Goal: Book appointment/travel/reservation

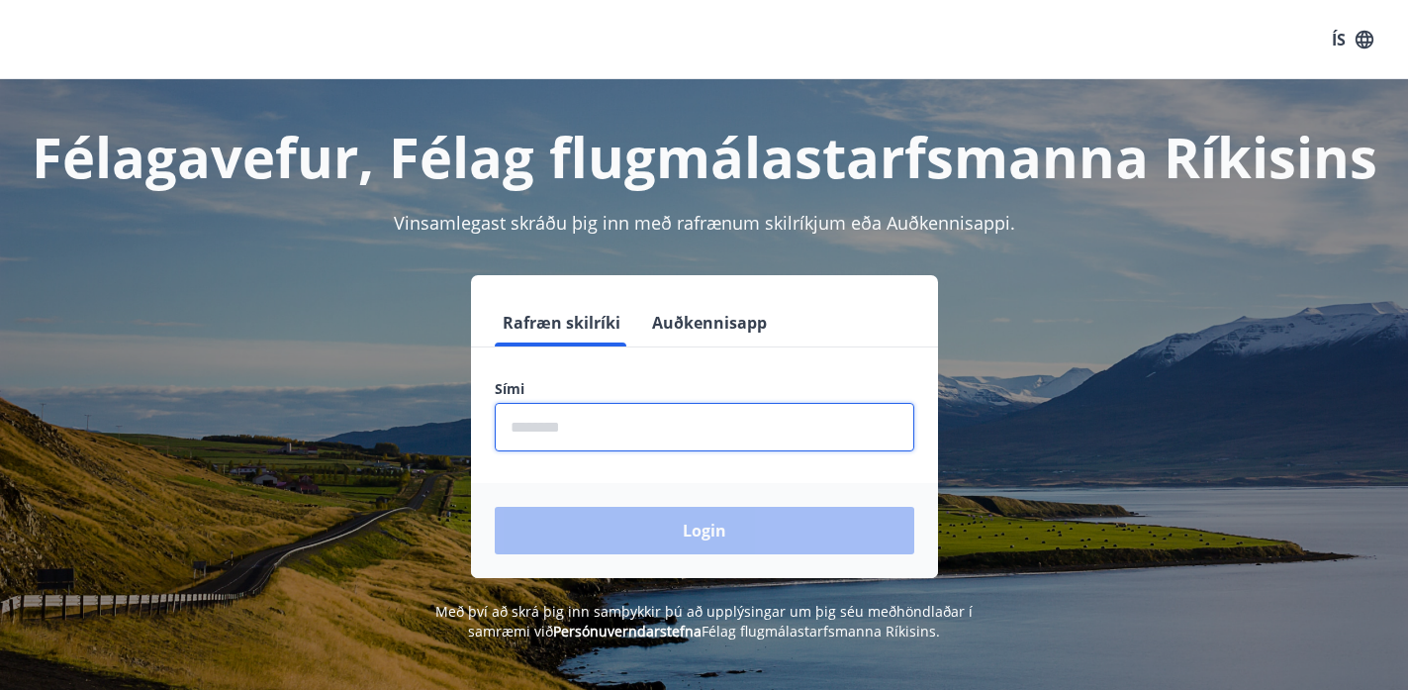
click at [652, 421] on input "phone" at bounding box center [705, 427] width 420 height 48
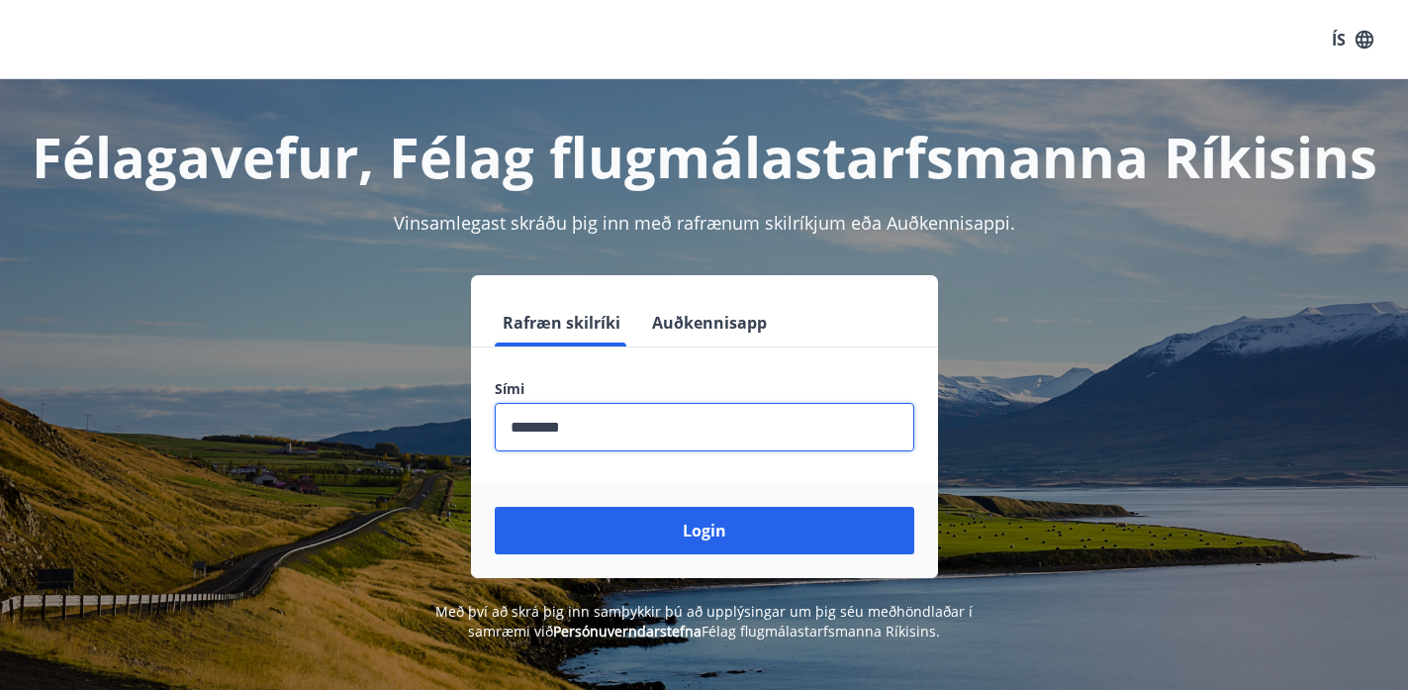
type input "********"
click at [495, 507] on button "Login" at bounding box center [705, 530] width 420 height 47
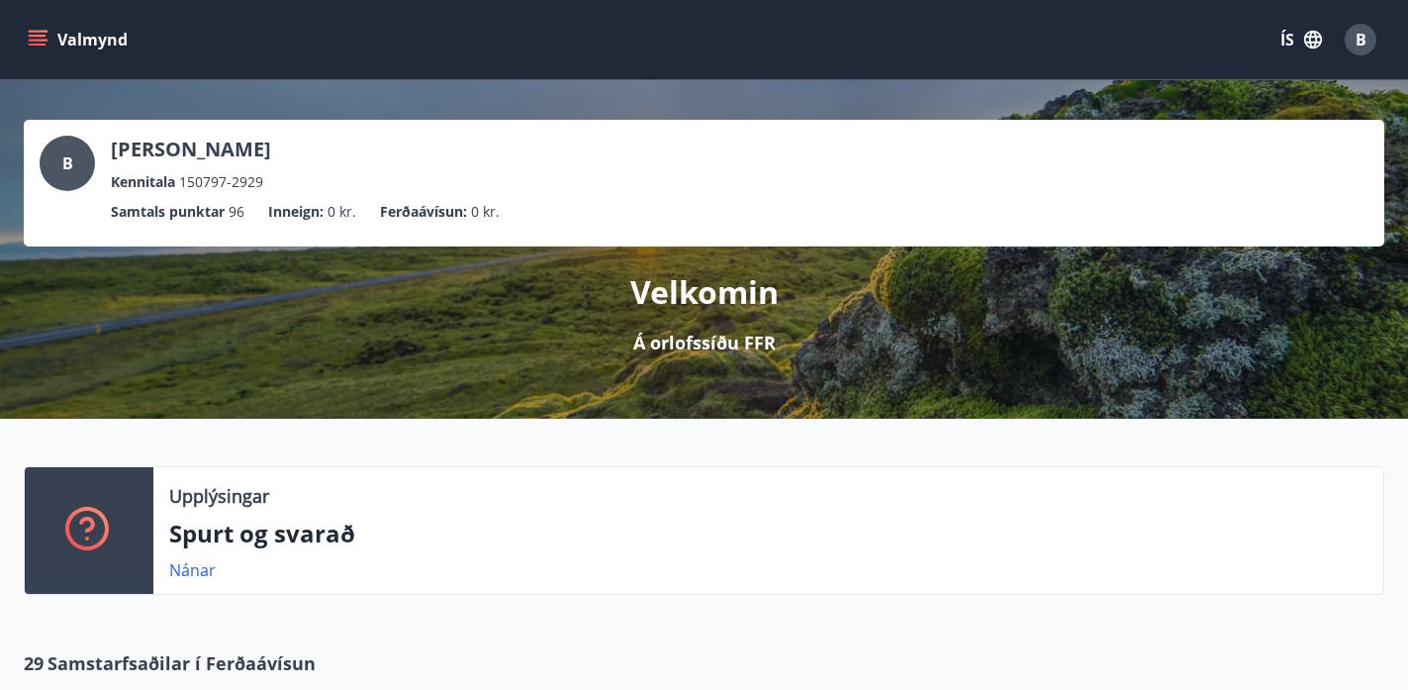
click at [68, 47] on button "Valmynd" at bounding box center [80, 40] width 112 height 36
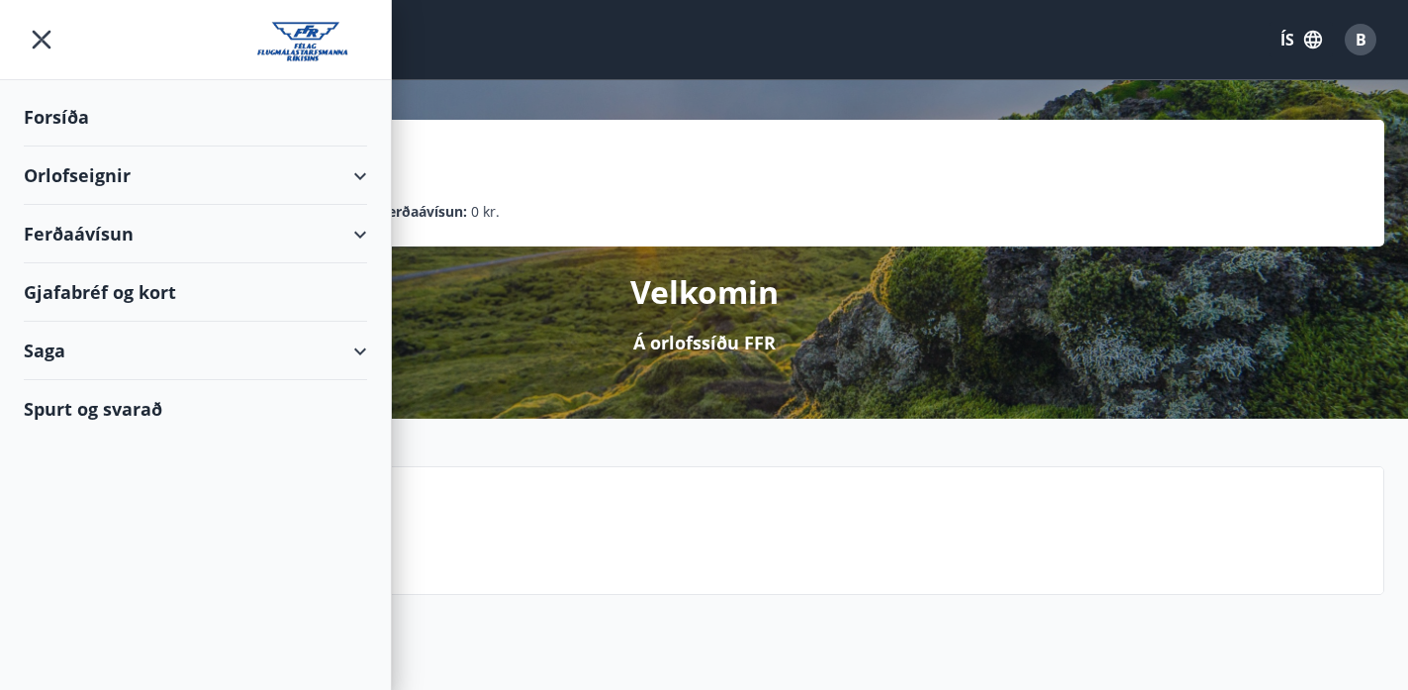
click at [244, 168] on div "Orlofseignir" at bounding box center [195, 175] width 343 height 58
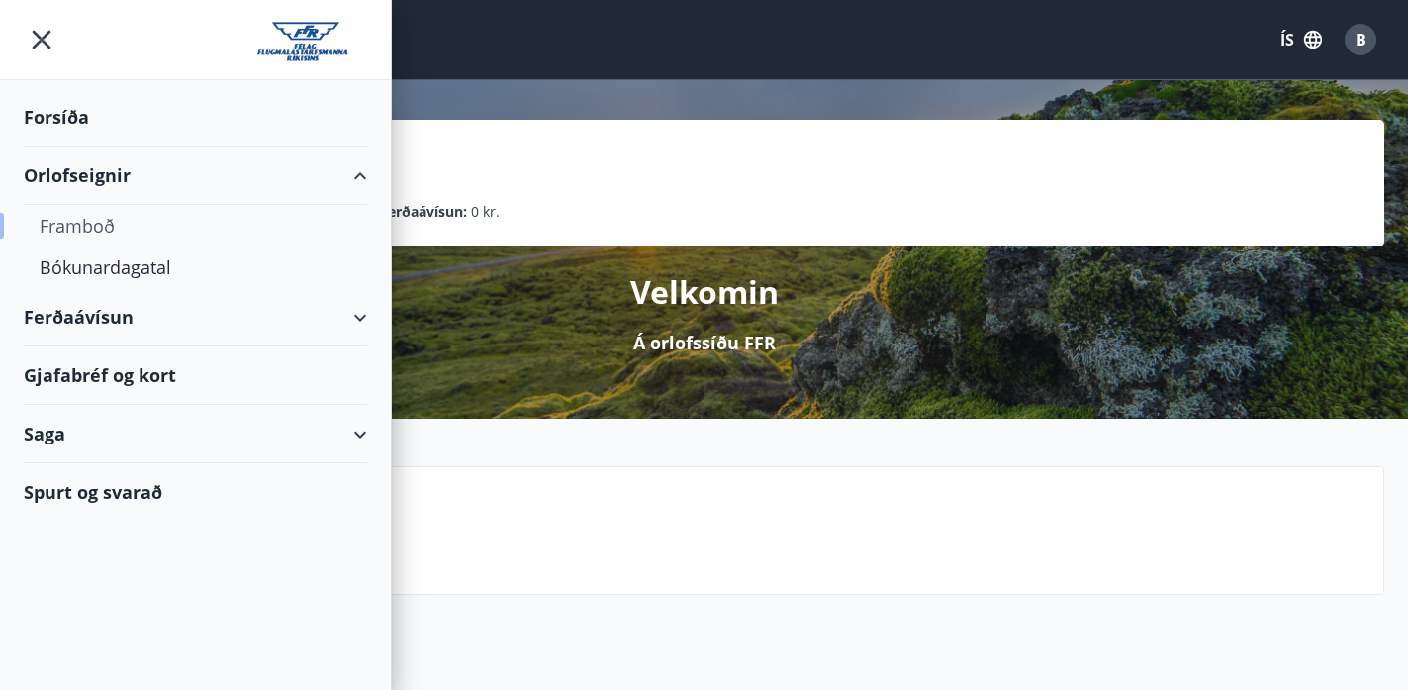
click at [75, 222] on div "Framboð" at bounding box center [196, 226] width 312 height 42
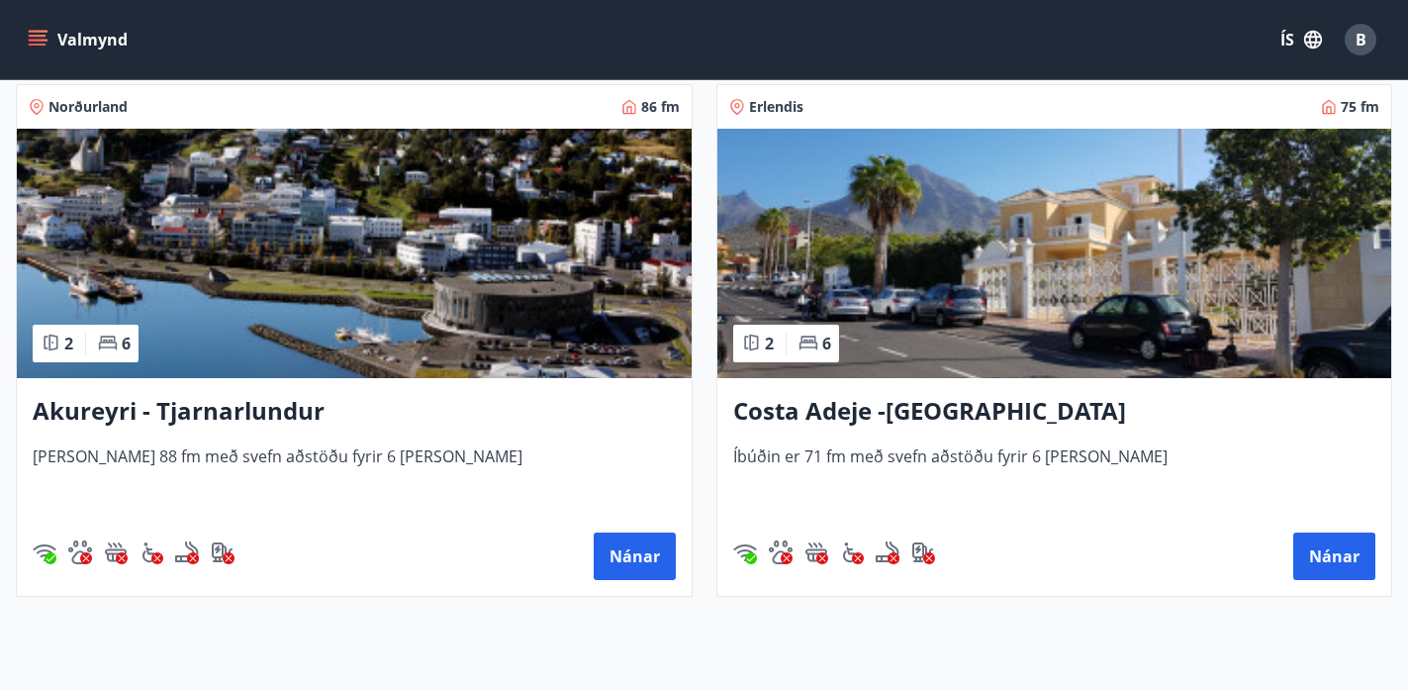
click at [930, 429] on div "Costa Adeje -[GEOGRAPHIC_DATA] Íbúðin er 71 fm með svefn aðstöðu fyrir 6 [PERSO…" at bounding box center [1054, 487] width 675 height 218
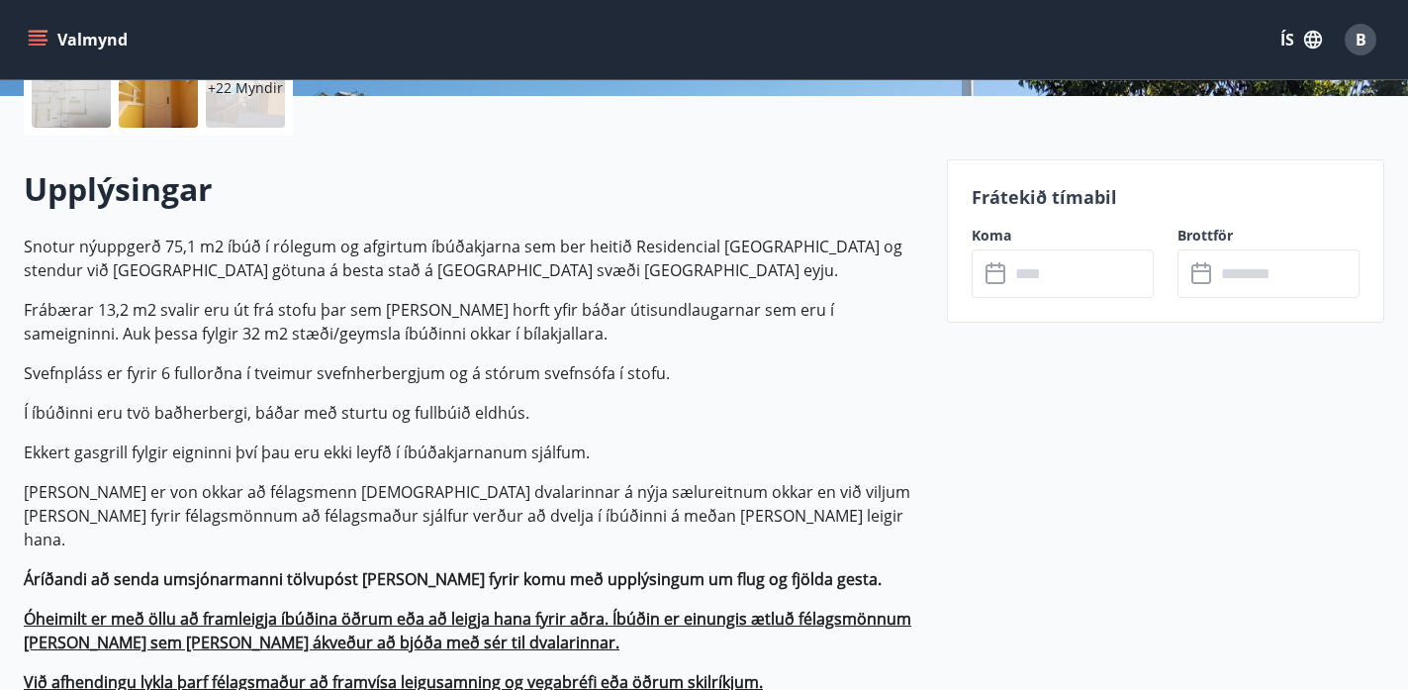
scroll to position [495, 0]
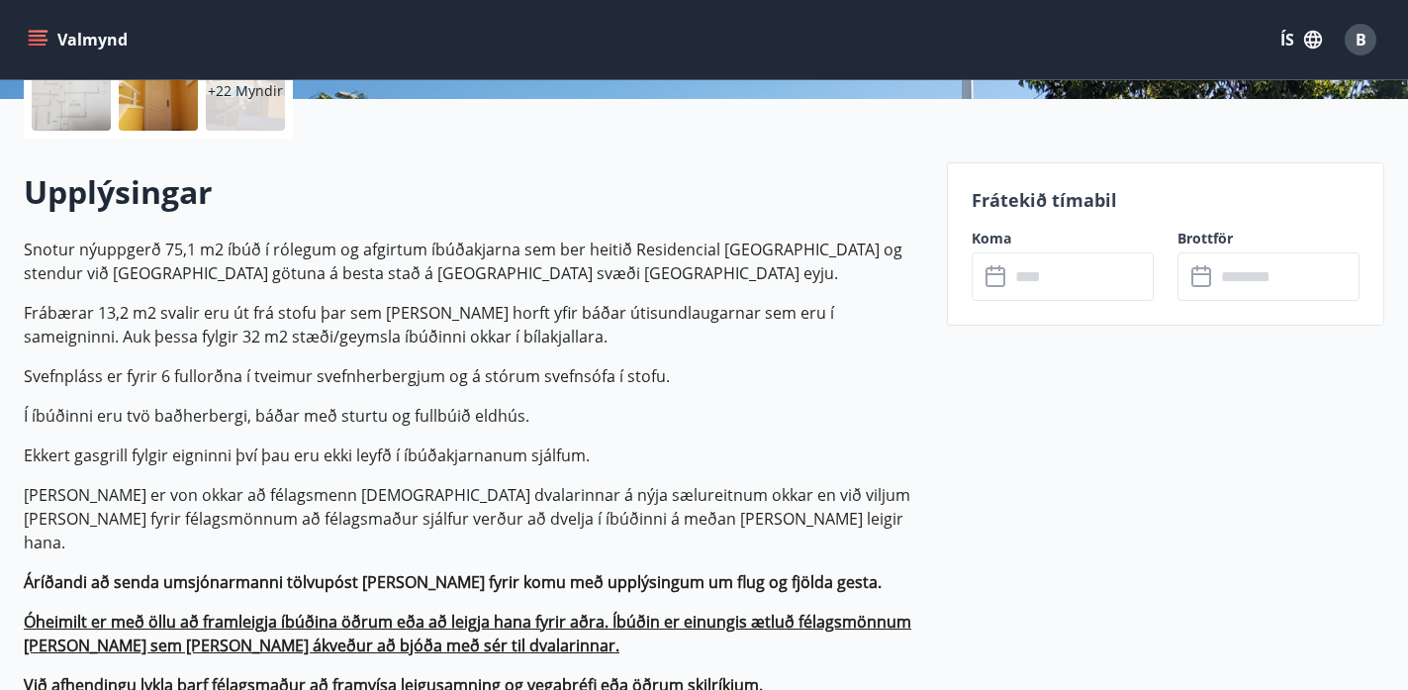
click at [1070, 264] on input "text" at bounding box center [1081, 276] width 144 height 48
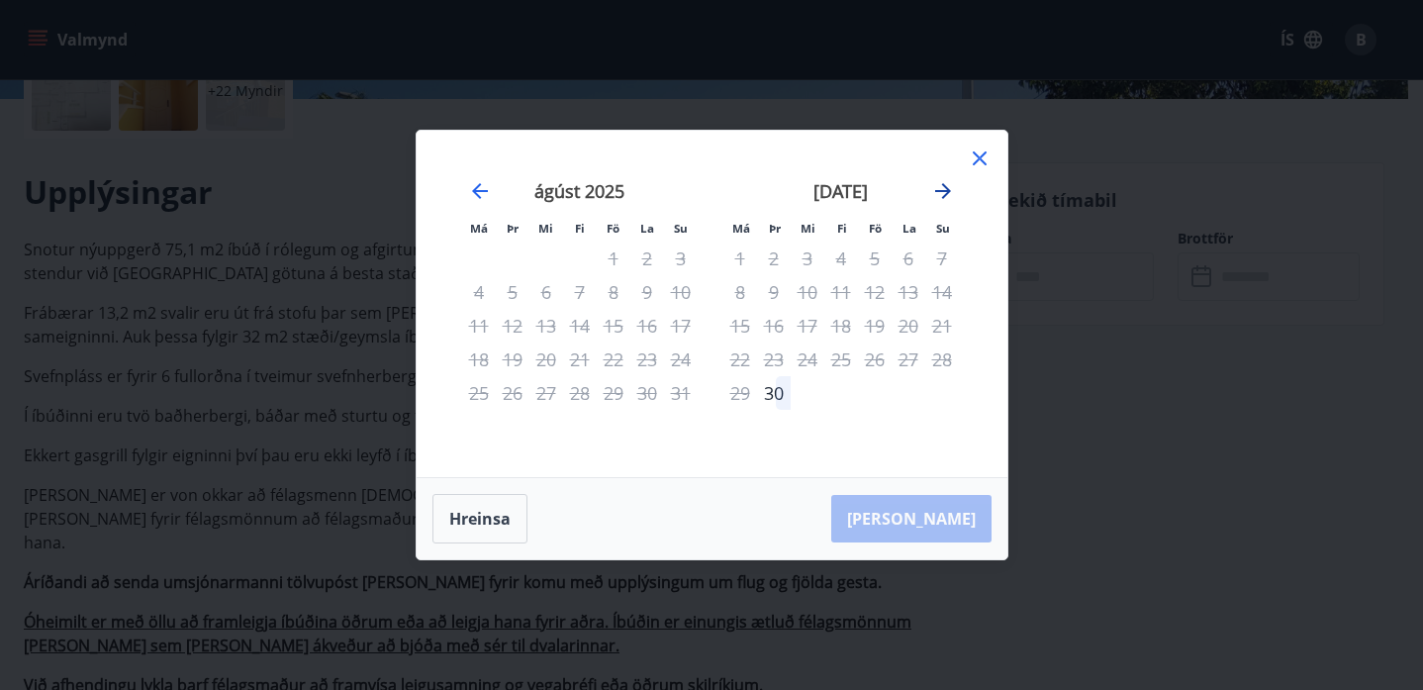
click at [933, 195] on icon "Move forward to switch to the next month." at bounding box center [943, 191] width 24 height 24
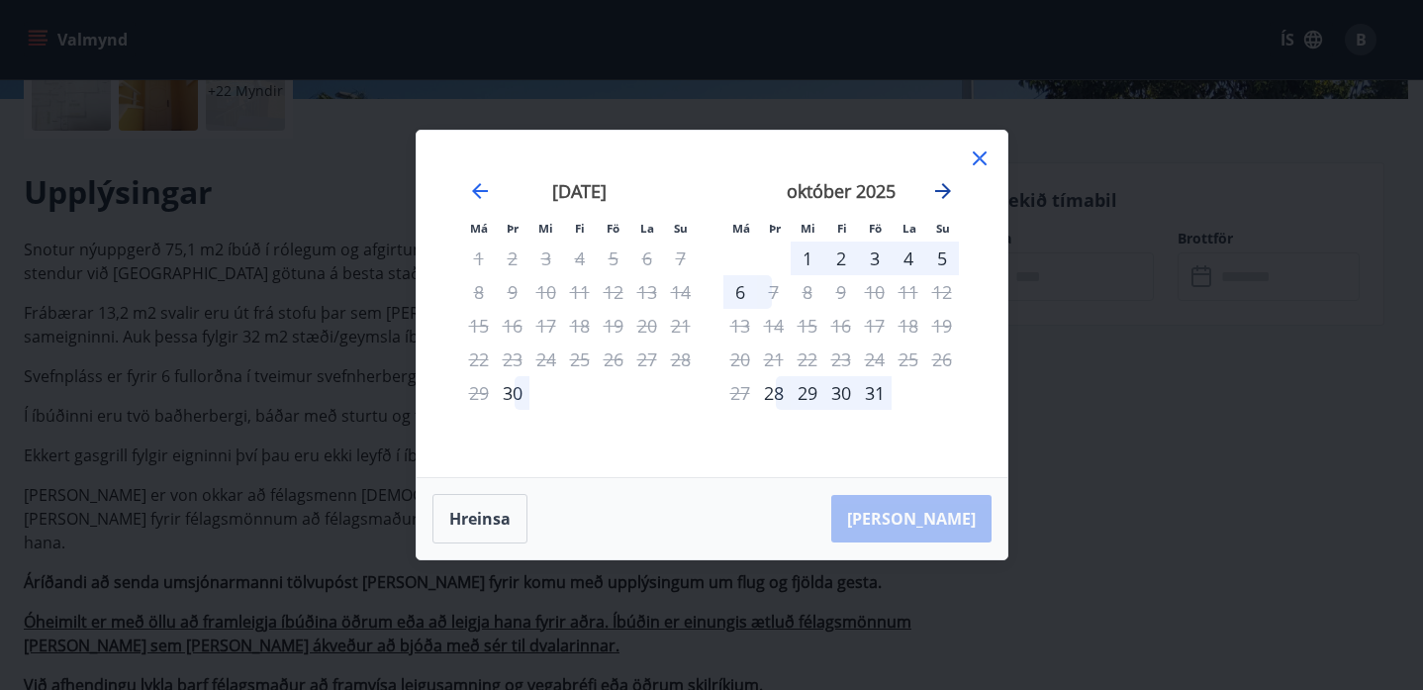
click at [941, 197] on icon "Move forward to switch to the next month." at bounding box center [943, 191] width 24 height 24
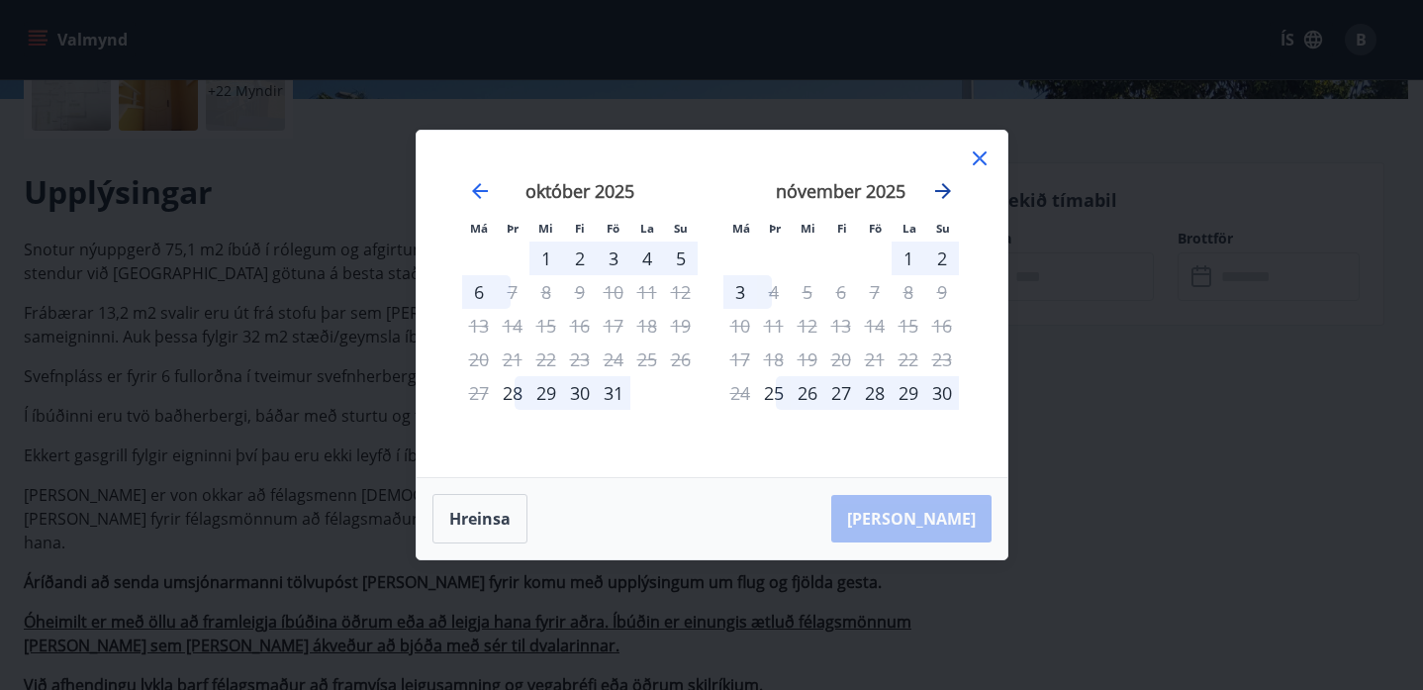
click at [933, 194] on icon "Move forward to switch to the next month." at bounding box center [943, 191] width 24 height 24
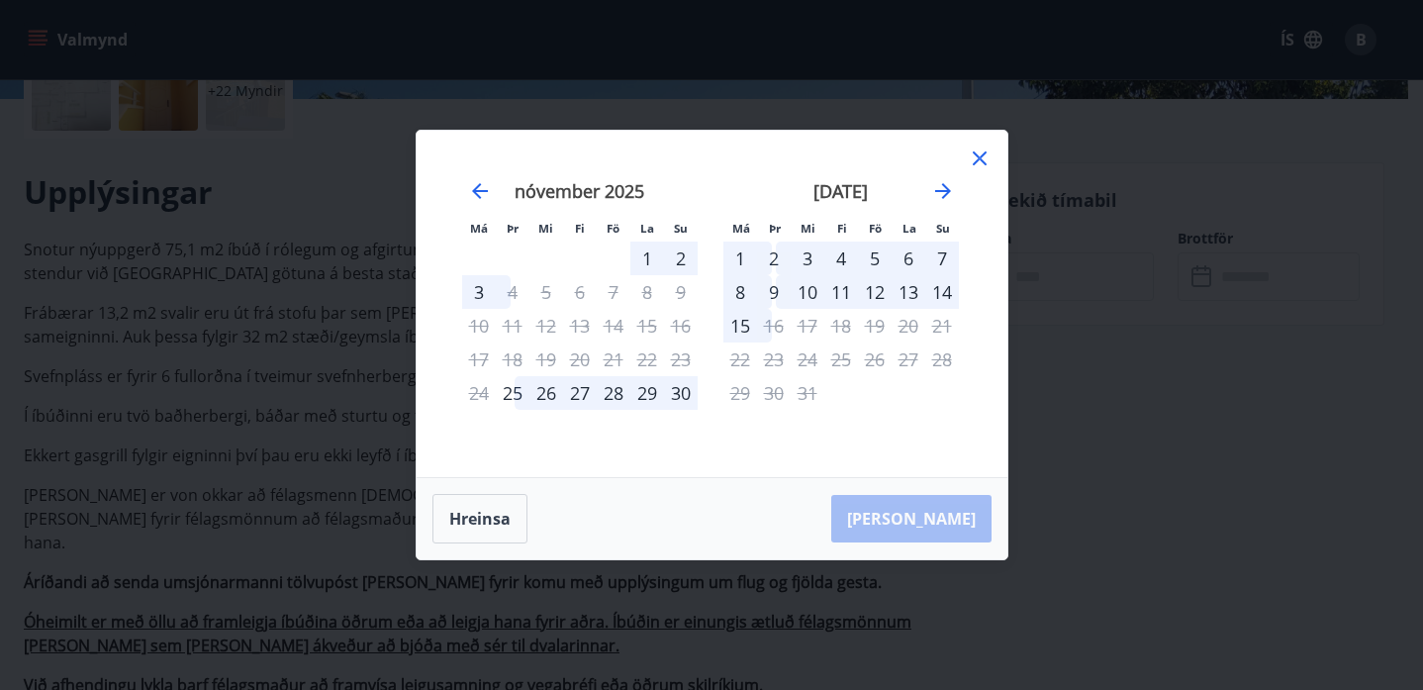
click at [767, 298] on div "9" at bounding box center [774, 292] width 34 height 34
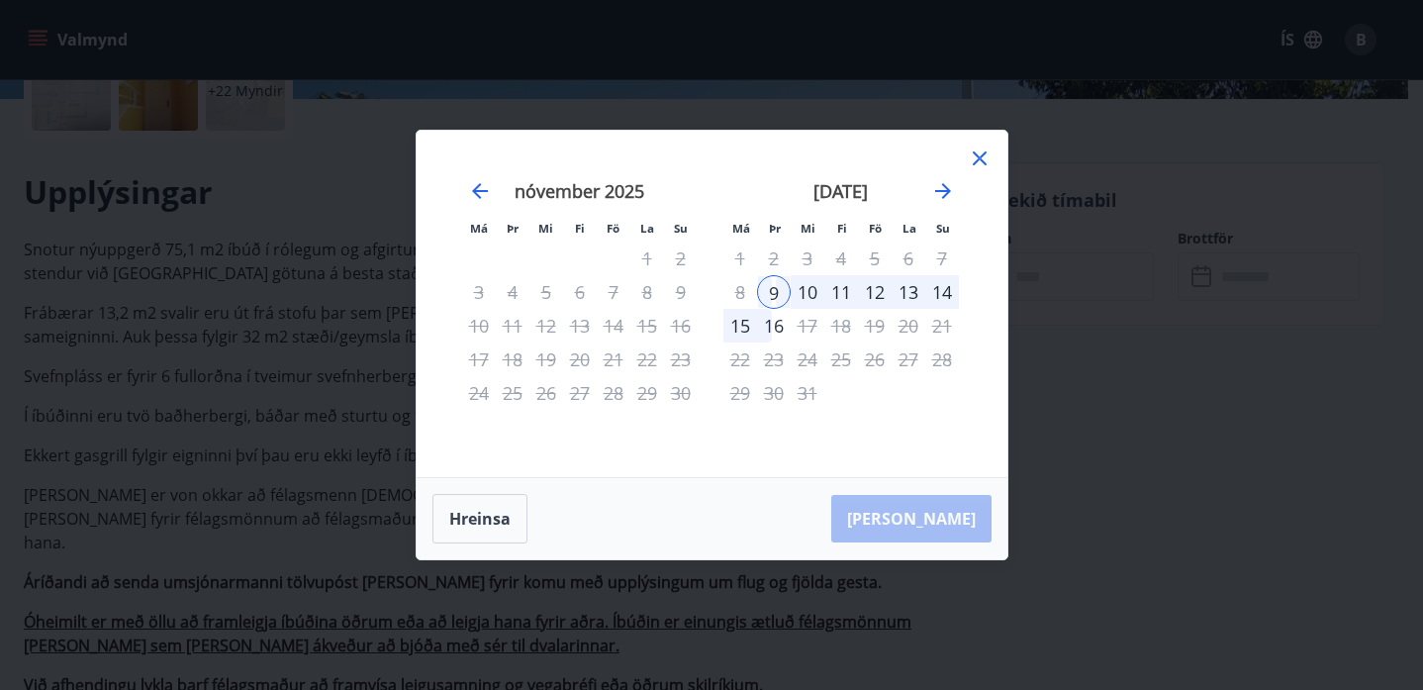
click at [785, 265] on div "2" at bounding box center [774, 258] width 34 height 34
click at [987, 169] on icon at bounding box center [980, 158] width 24 height 24
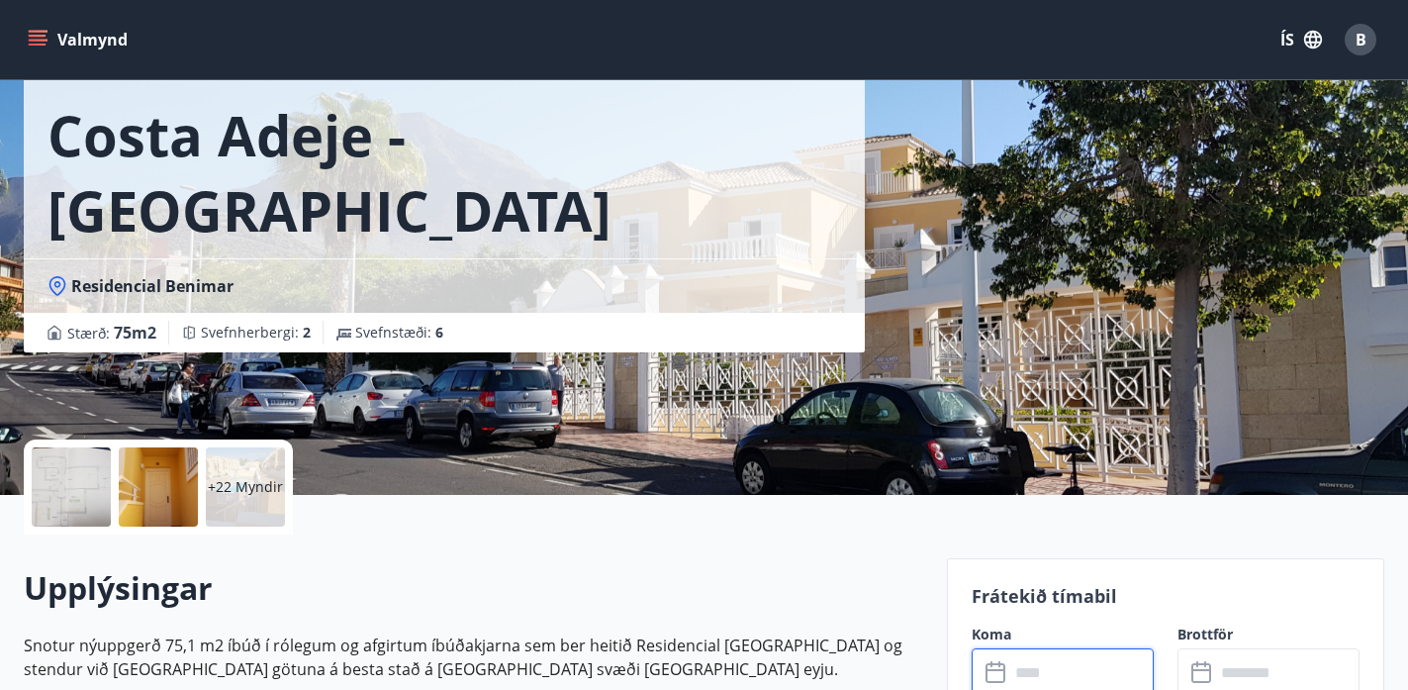
scroll to position [0, 0]
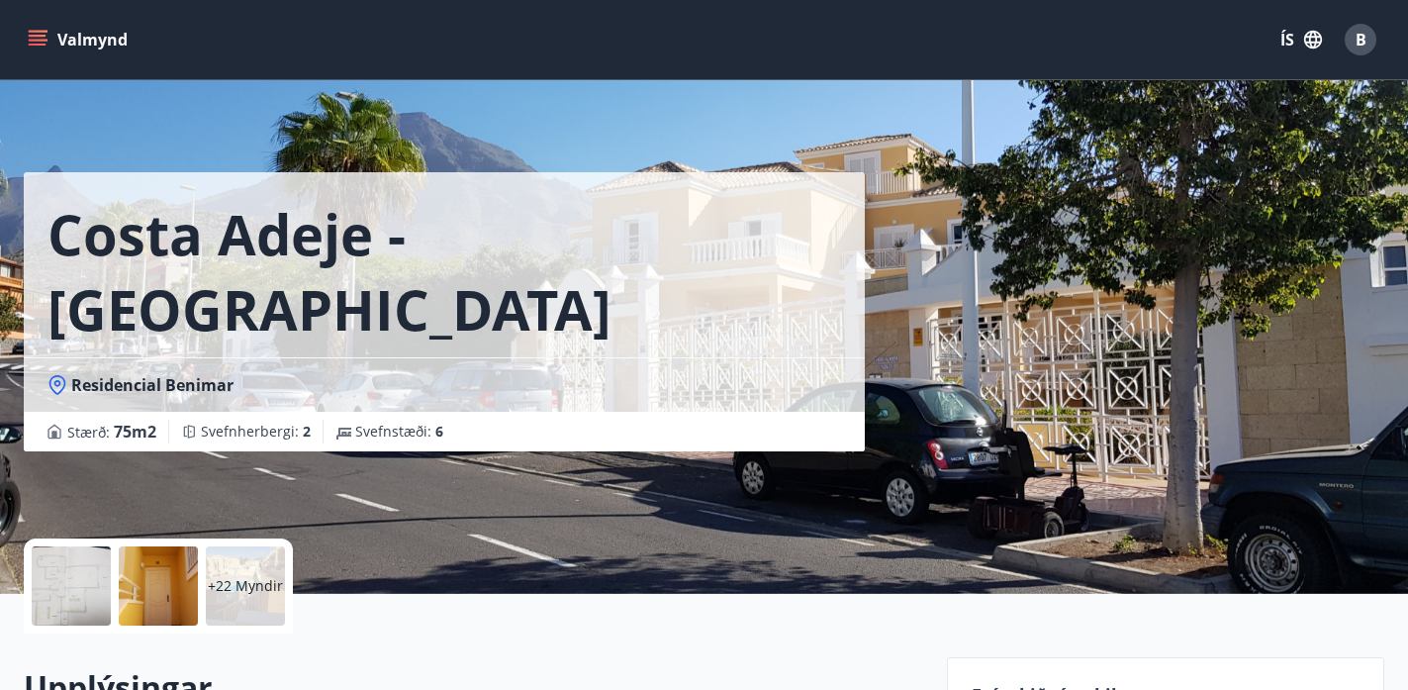
click at [66, 47] on button "Valmynd" at bounding box center [80, 40] width 112 height 36
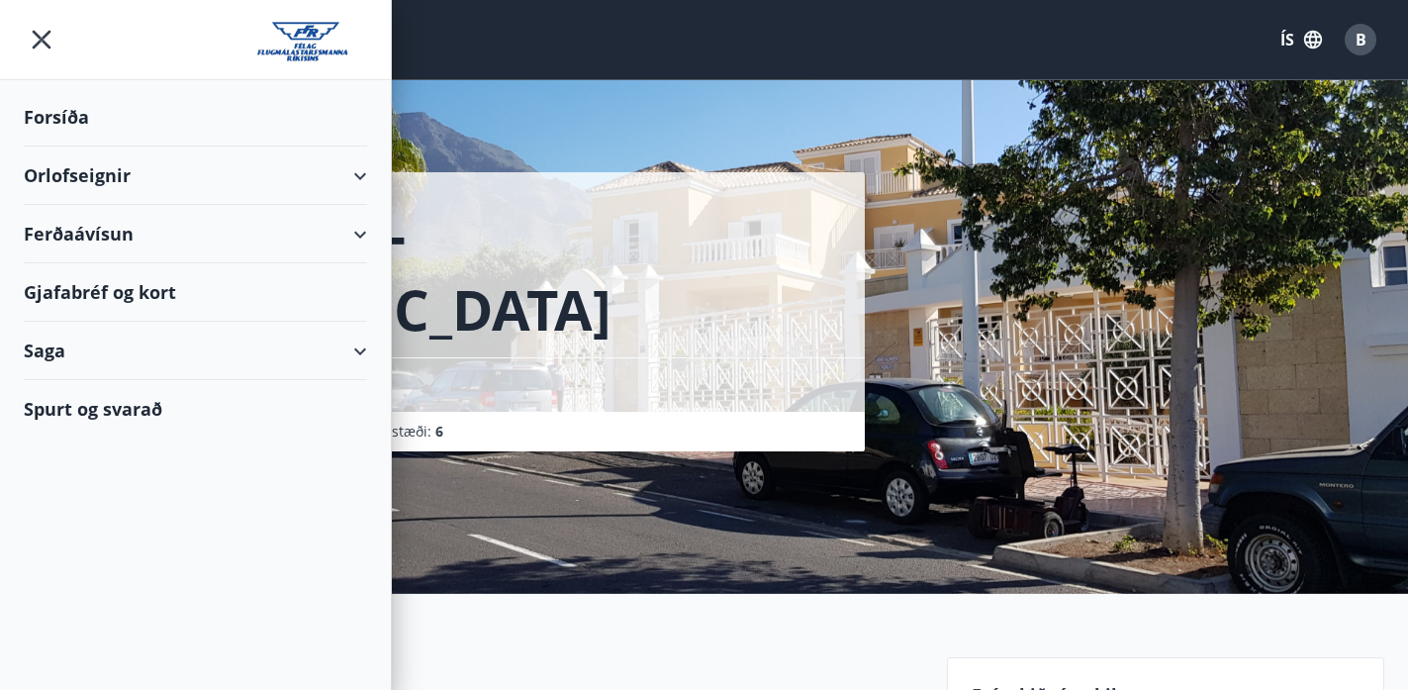
click at [34, 31] on icon "menu" at bounding box center [42, 40] width 19 height 19
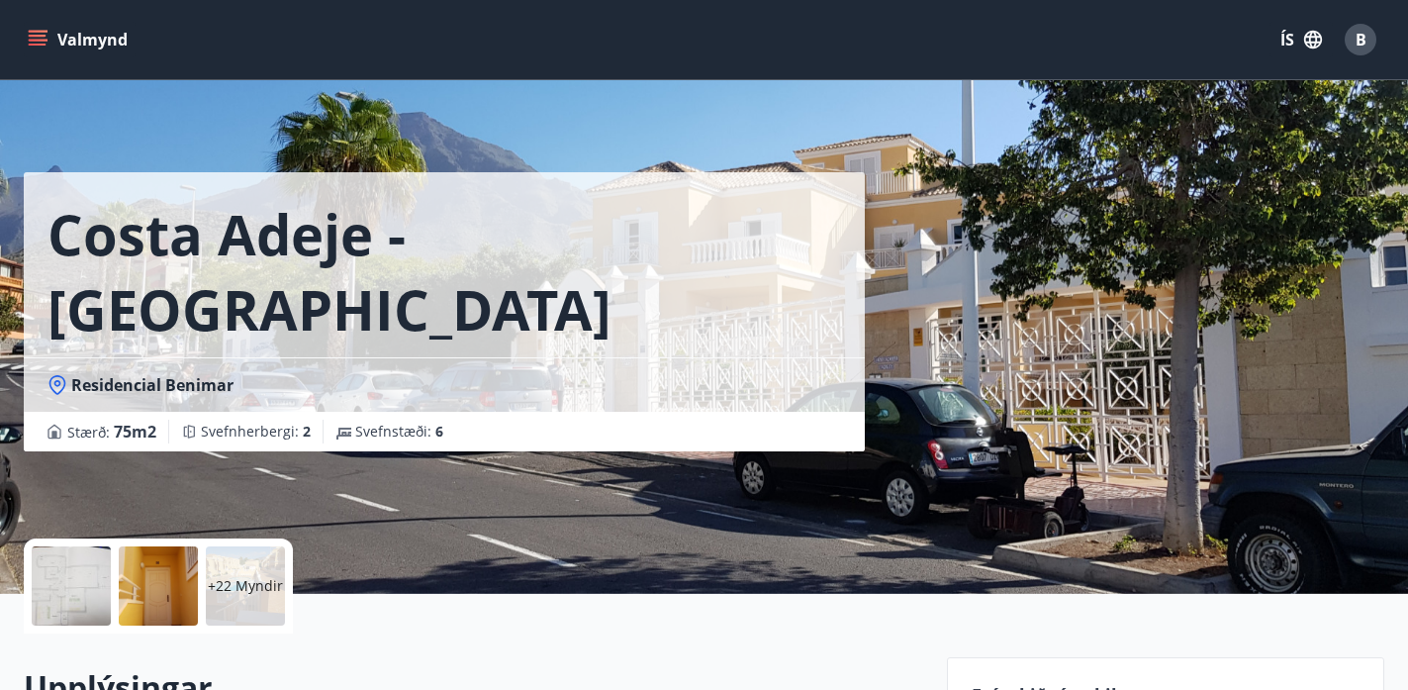
click at [1358, 38] on span "B" at bounding box center [1360, 40] width 11 height 22
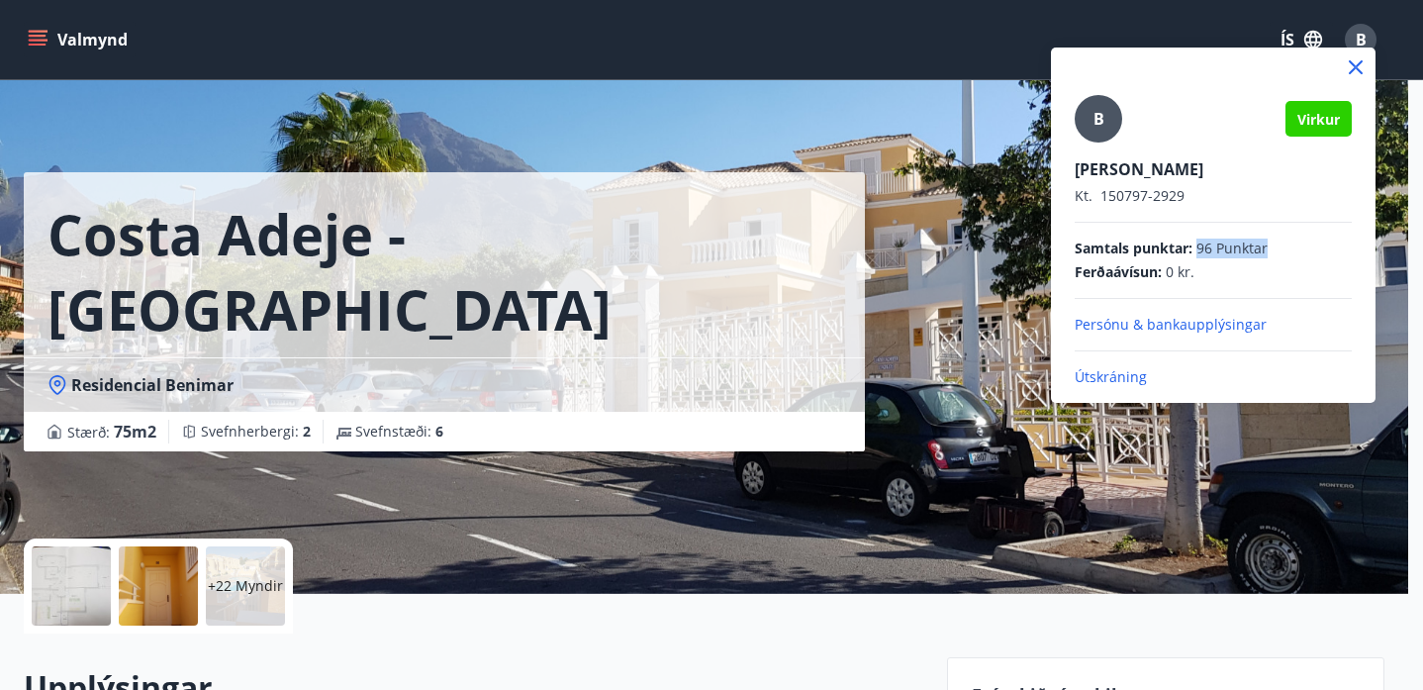
drag, startPoint x: 1199, startPoint y: 252, endPoint x: 1271, endPoint y: 247, distance: 72.4
click at [1271, 247] on div "Samtals punktar : 96 Punktar" at bounding box center [1213, 248] width 277 height 20
click at [942, 592] on div at bounding box center [711, 345] width 1423 height 690
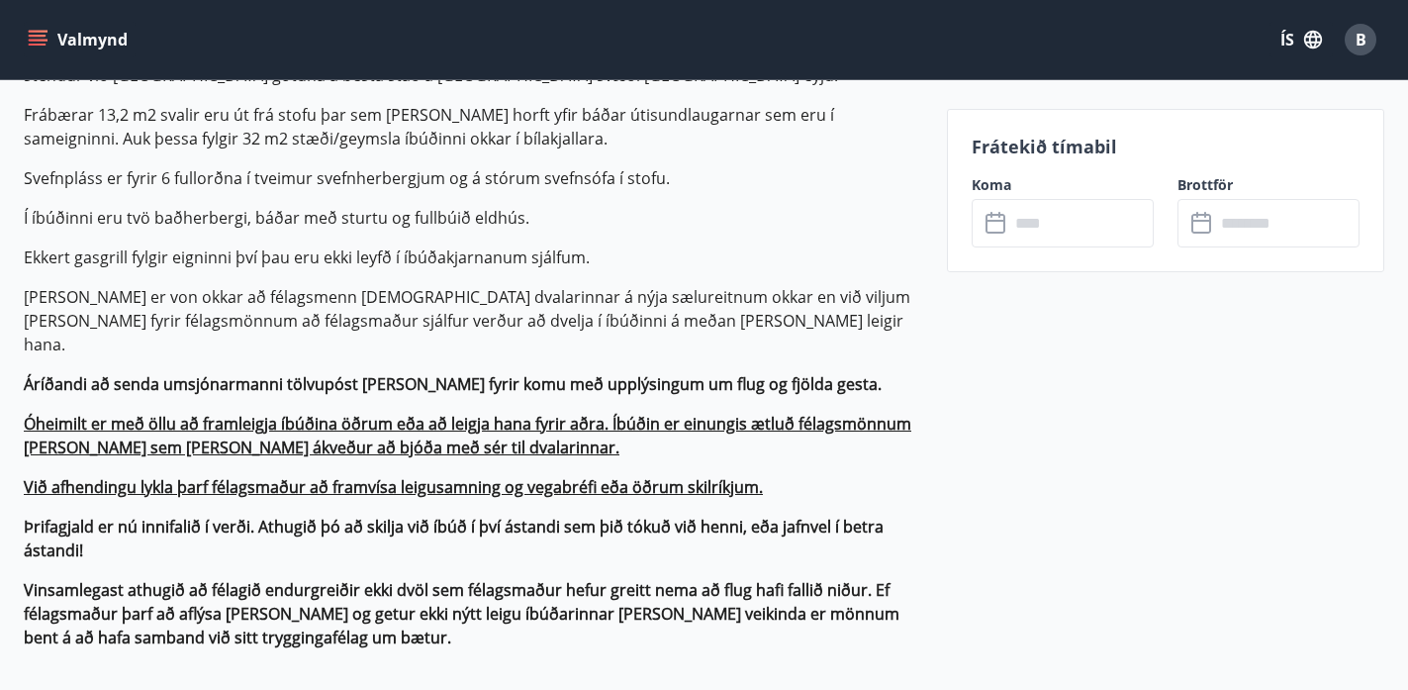
scroll to position [297, 0]
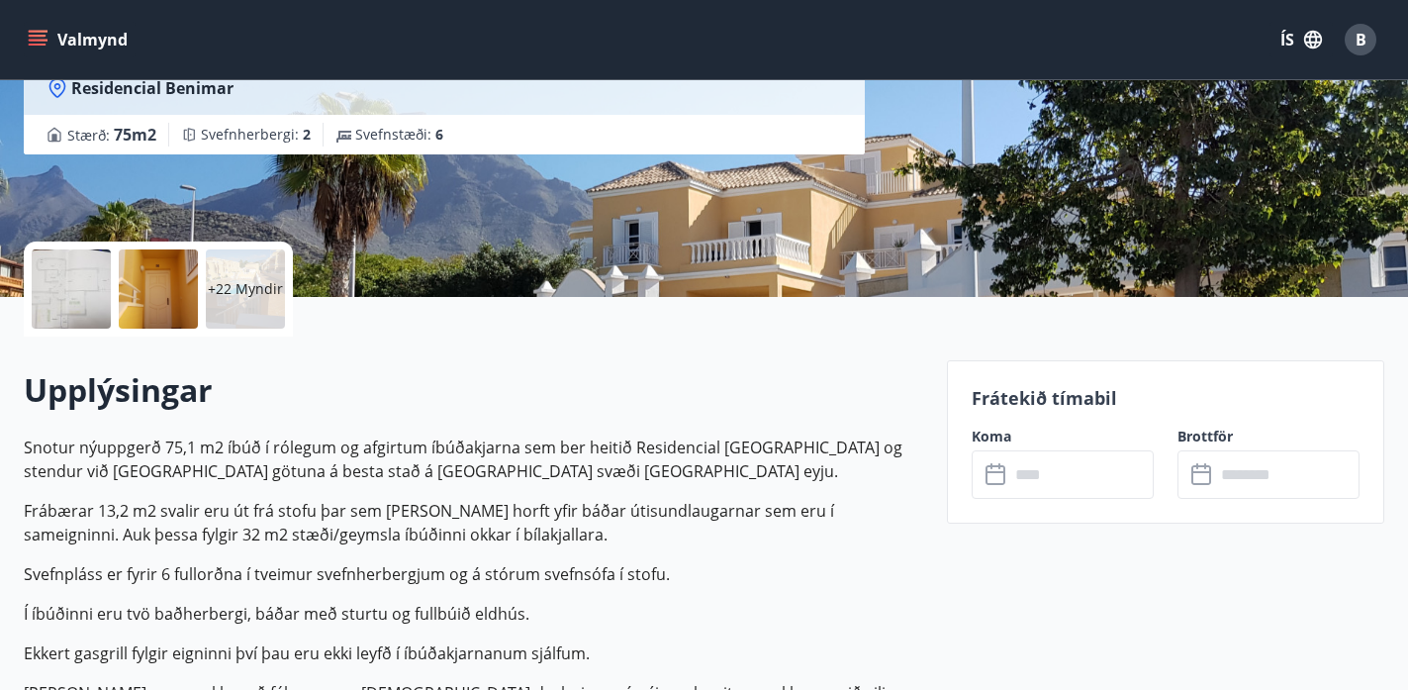
click at [56, 36] on button "Valmynd" at bounding box center [80, 40] width 112 height 36
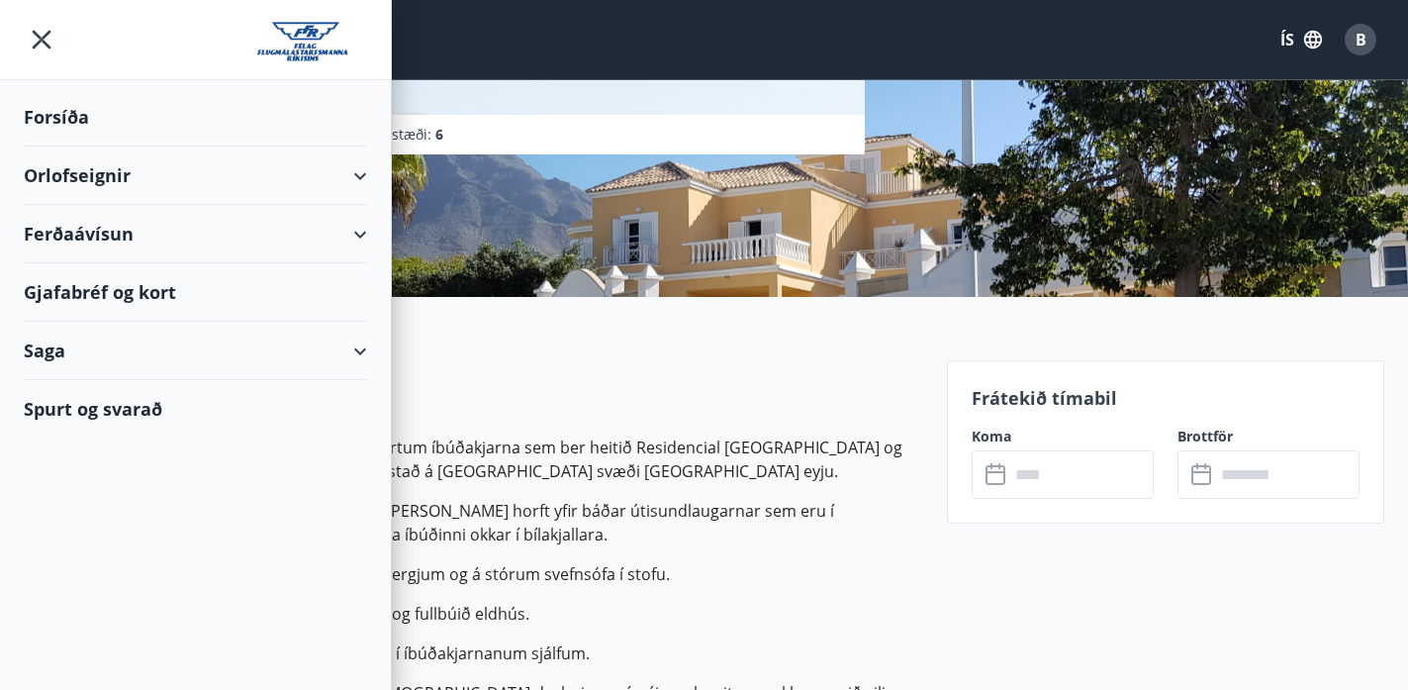
click at [115, 174] on div "Orlofseignir" at bounding box center [195, 175] width 343 height 58
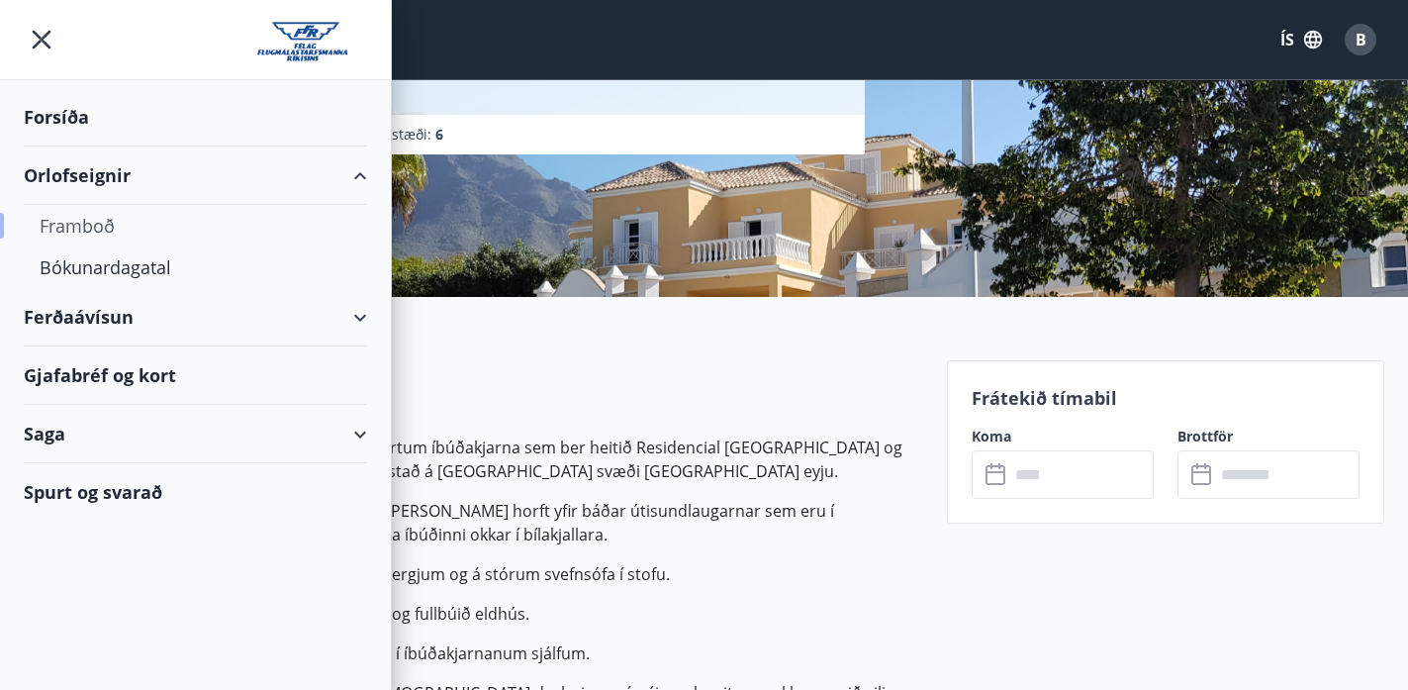
click at [97, 220] on div "Framboð" at bounding box center [196, 226] width 312 height 42
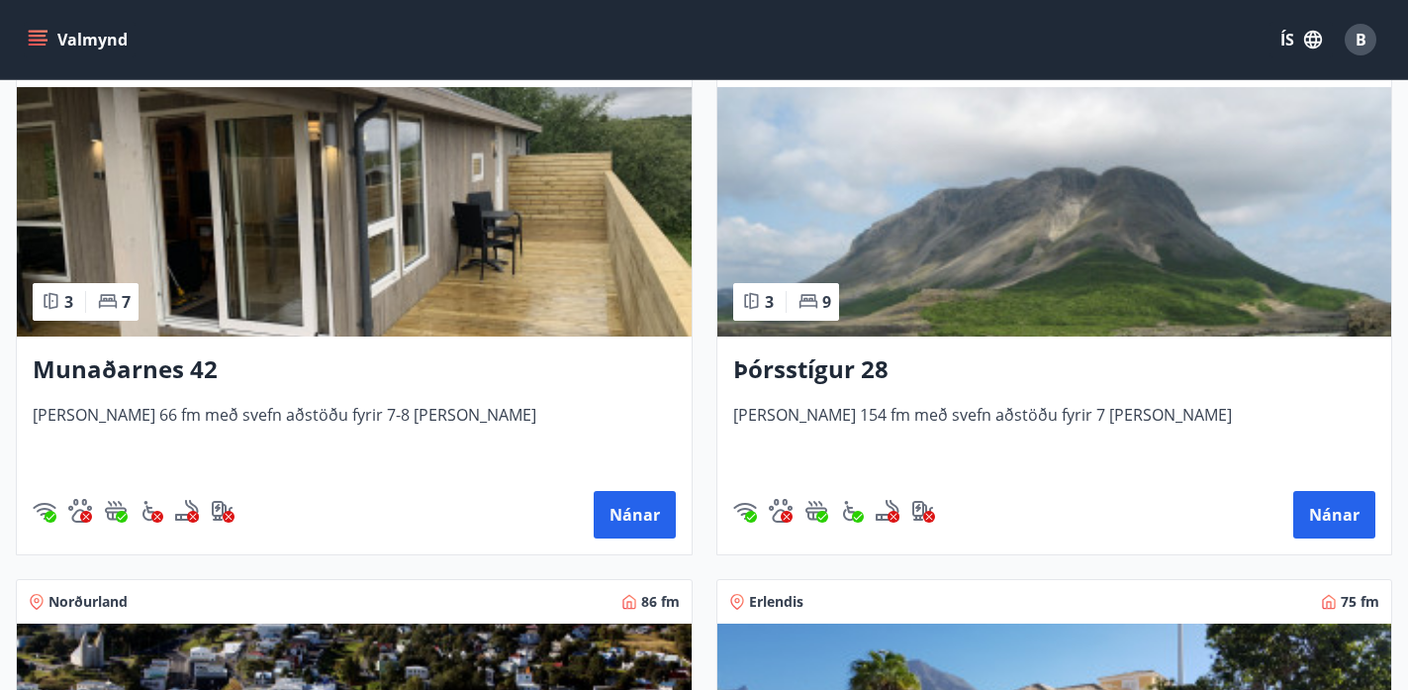
click at [287, 391] on div "Munaðarnes 42 [PERSON_NAME] 66 fm með svefn aðstöðu fyrir 7-8 [PERSON_NAME] Nán…" at bounding box center [354, 445] width 675 height 218
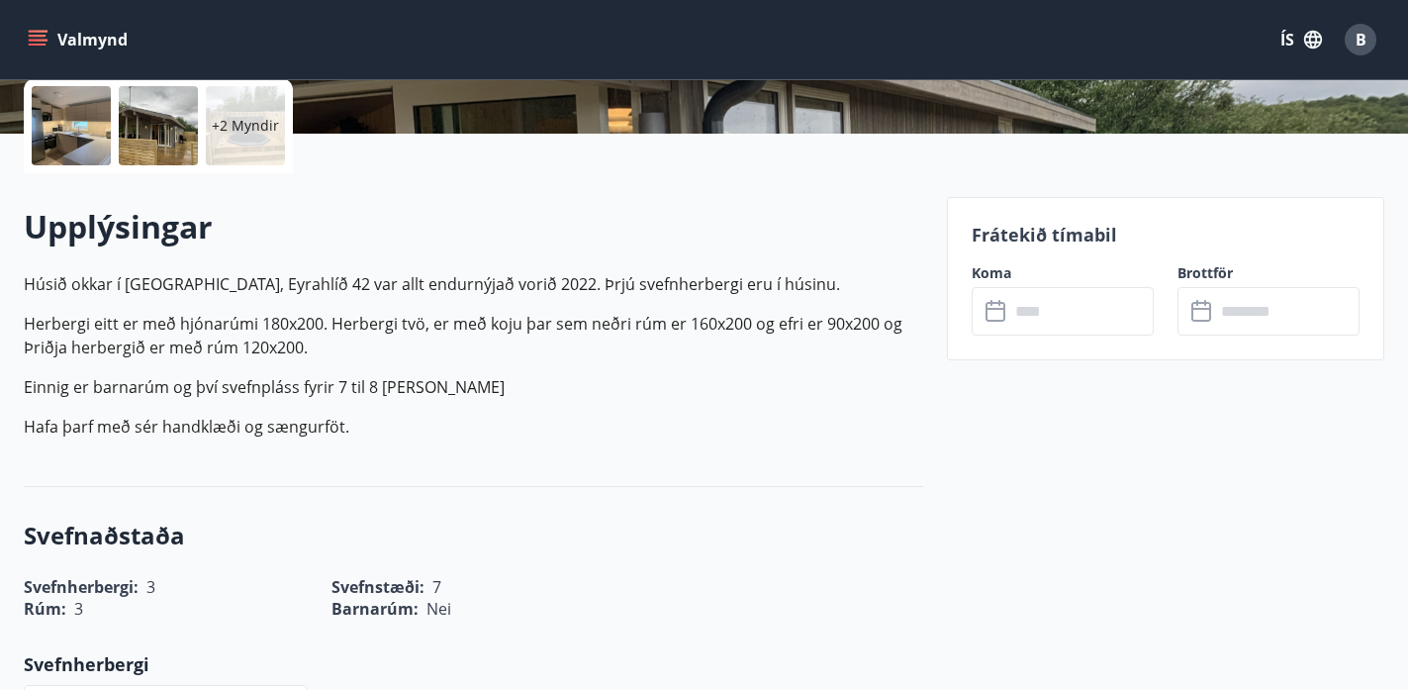
scroll to position [495, 0]
